Goal: Task Accomplishment & Management: Manage account settings

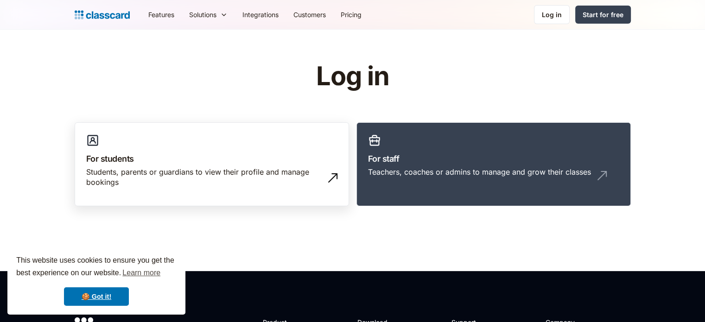
click at [226, 177] on div "Students, parents or guardians to view their profile and manage bookings" at bounding box center [202, 177] width 233 height 21
